Goal: Information Seeking & Learning: Stay updated

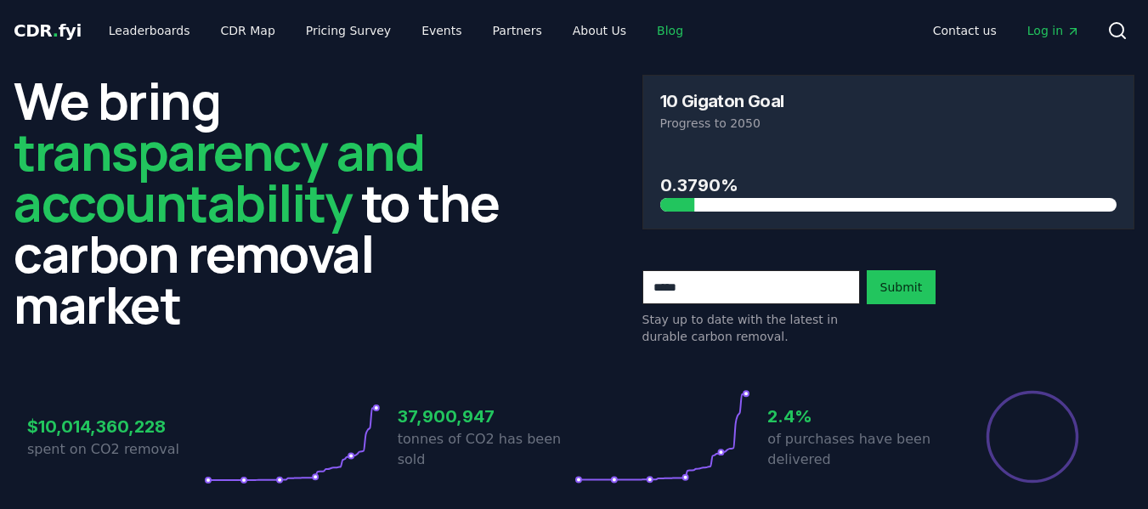
click at [643, 31] on link "Blog" at bounding box center [670, 30] width 54 height 31
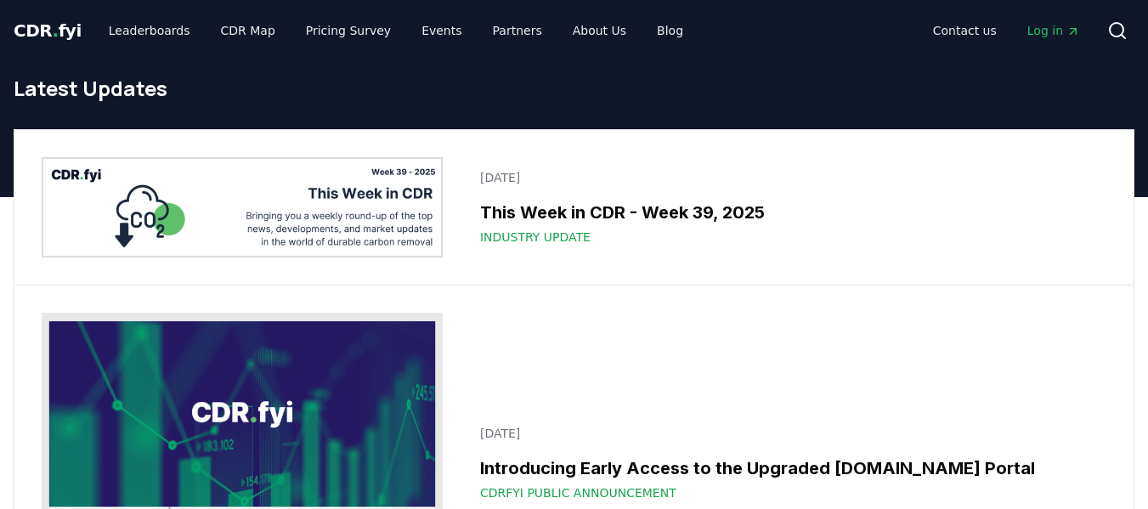
click at [20, 29] on span "CDR . fyi" at bounding box center [48, 30] width 68 height 20
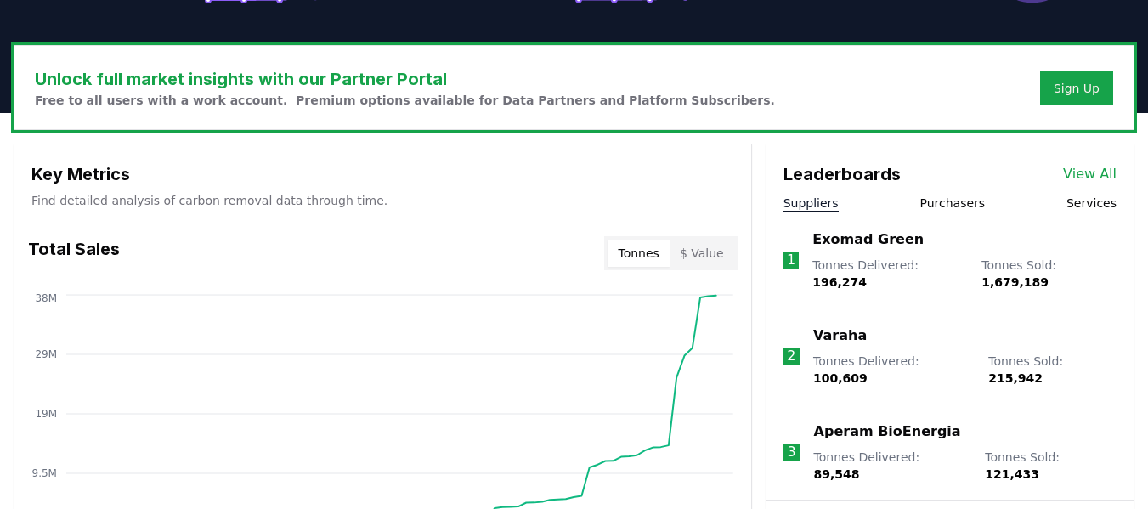
scroll to position [510, 0]
